Goal: Complete application form

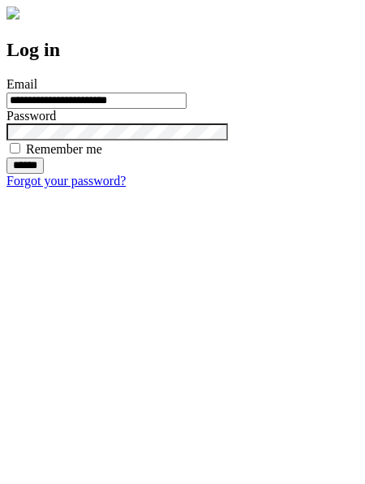
type input "**********"
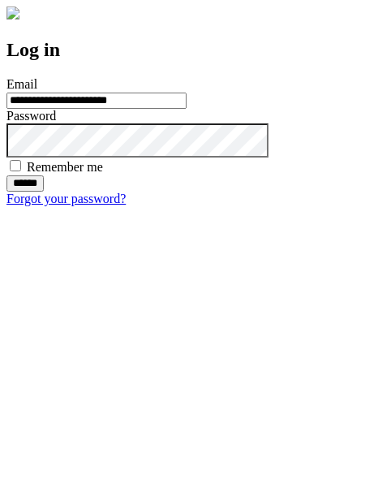
click at [44, 192] on input "******" at bounding box center [24, 183] width 37 height 16
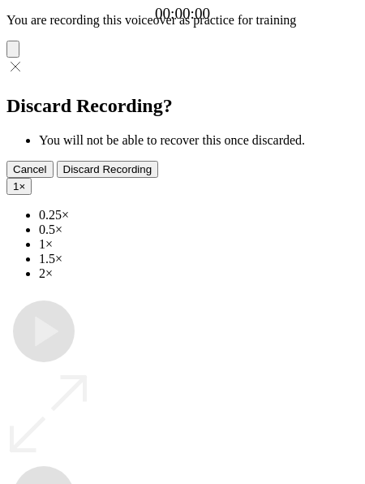
type input "**********"
